Goal: Task Accomplishment & Management: Manage account settings

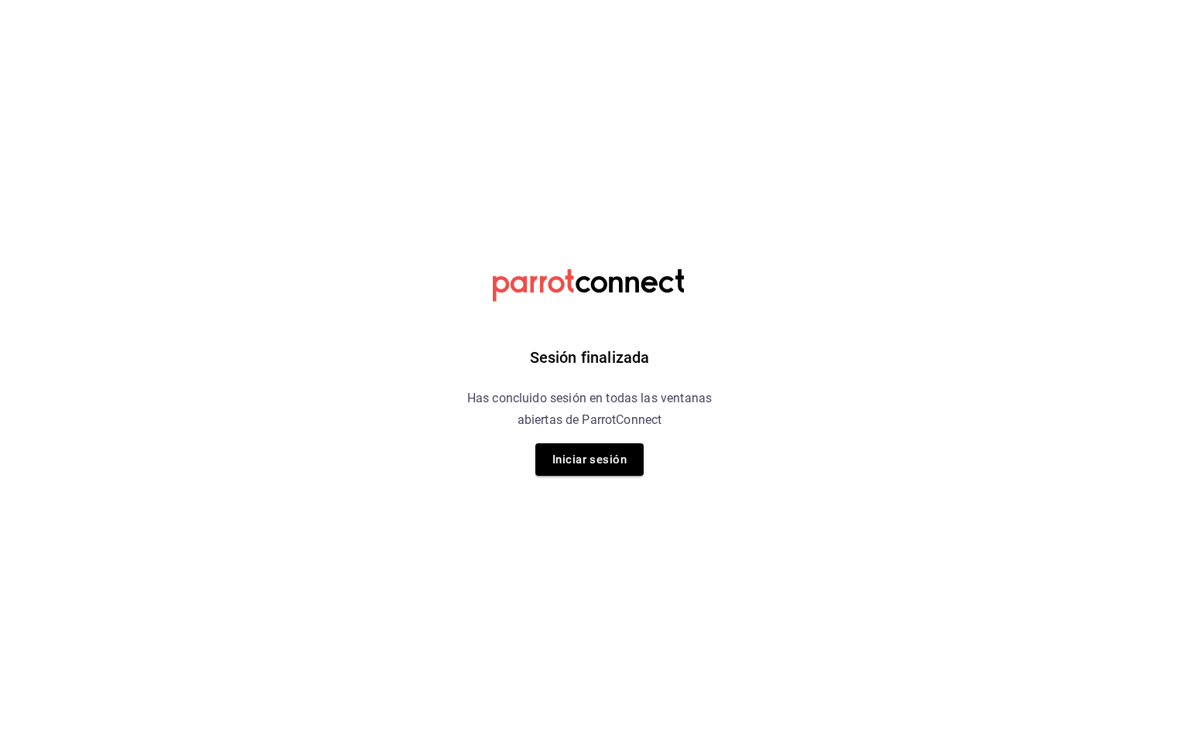
click at [647, 196] on div "Sesión finalizada Has concluido sesión en todas las ventanas abiertas de Parrot…" at bounding box center [589, 372] width 391 height 745
click at [620, 451] on button "Iniciar sesión" at bounding box center [589, 459] width 108 height 32
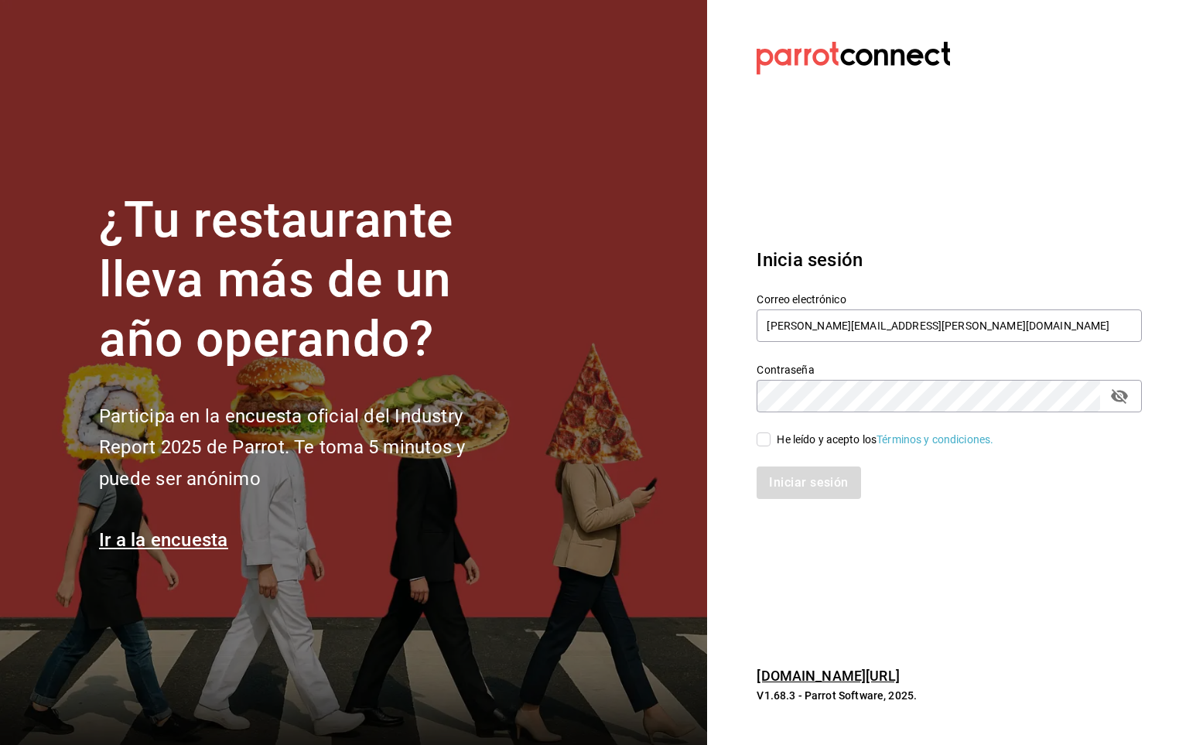
click at [799, 435] on div "He leído y acepto los Términos y condiciones." at bounding box center [885, 440] width 217 height 16
click at [770, 435] on input "He leído y acepto los Términos y condiciones." at bounding box center [763, 439] width 14 height 14
checkbox input "true"
click at [792, 485] on button "Iniciar sesión" at bounding box center [808, 482] width 105 height 32
